Goal: Navigation & Orientation: Go to known website

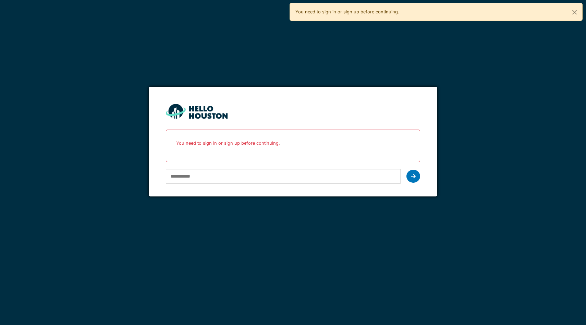
type input "**********"
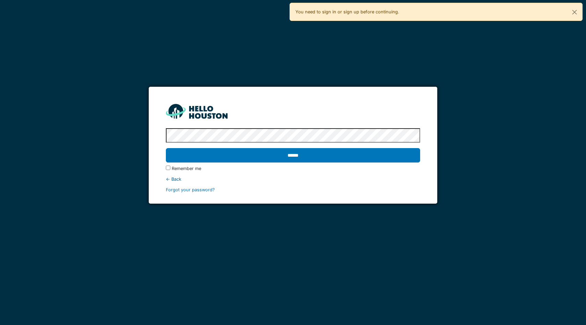
click at [166, 148] on input "******" at bounding box center [293, 155] width 254 height 14
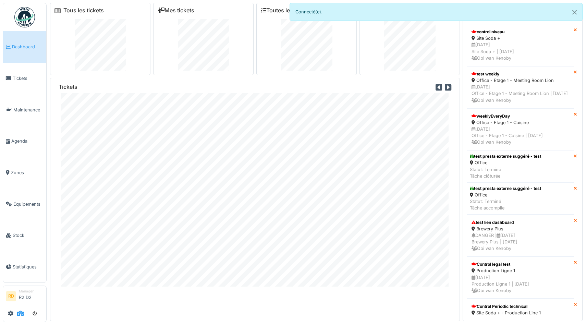
click at [21, 312] on icon at bounding box center [20, 312] width 7 height 5
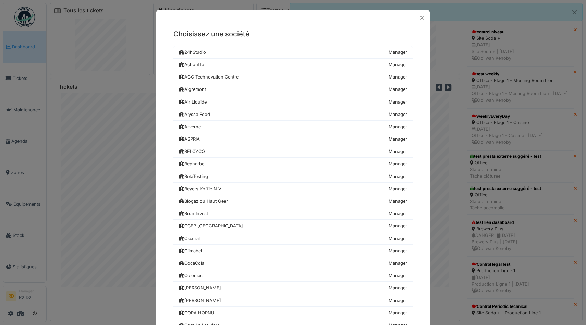
click at [48, 71] on div "Choisissez une société 24hStudio Manager Achouffe Manager AGC Technovation Cent…" at bounding box center [293, 162] width 586 height 325
